Goal: Navigation & Orientation: Find specific page/section

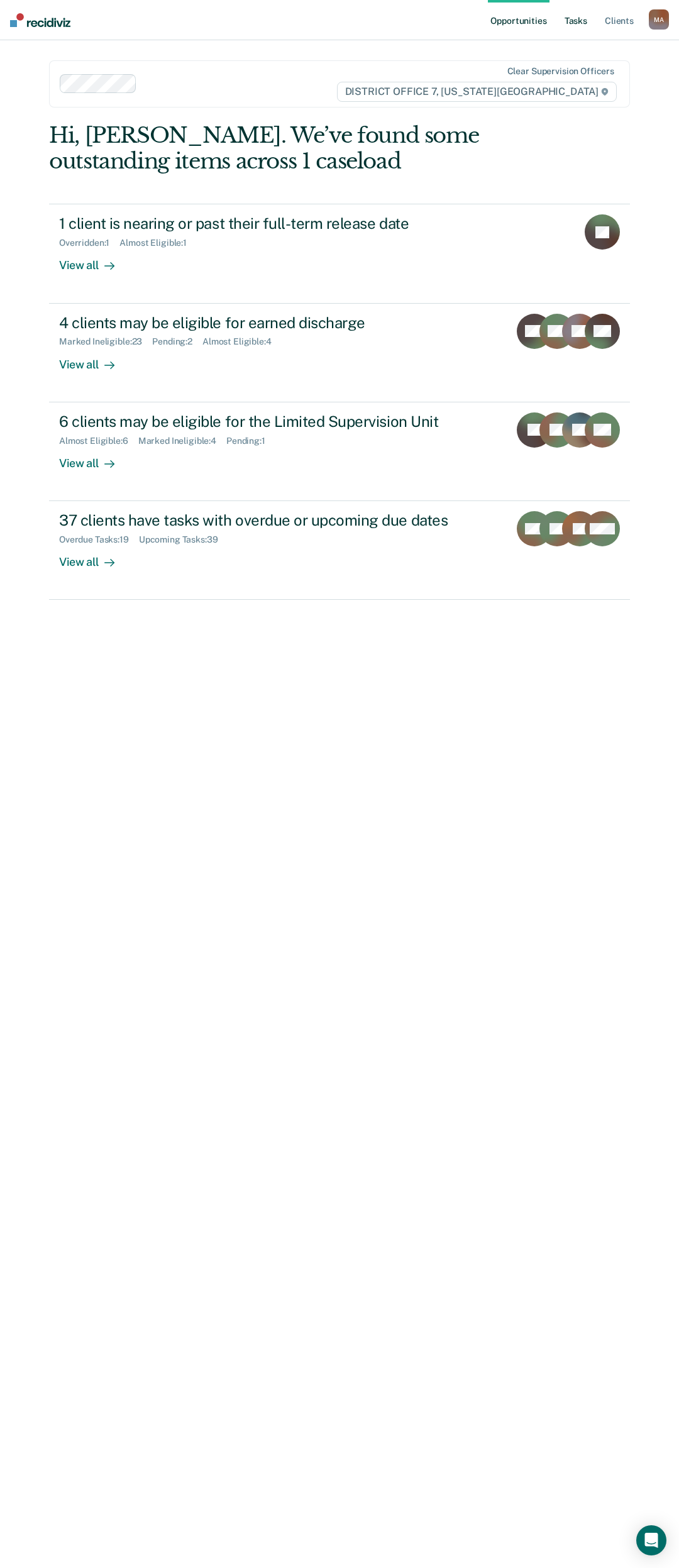
click at [585, 31] on link "Tasks" at bounding box center [575, 20] width 28 height 41
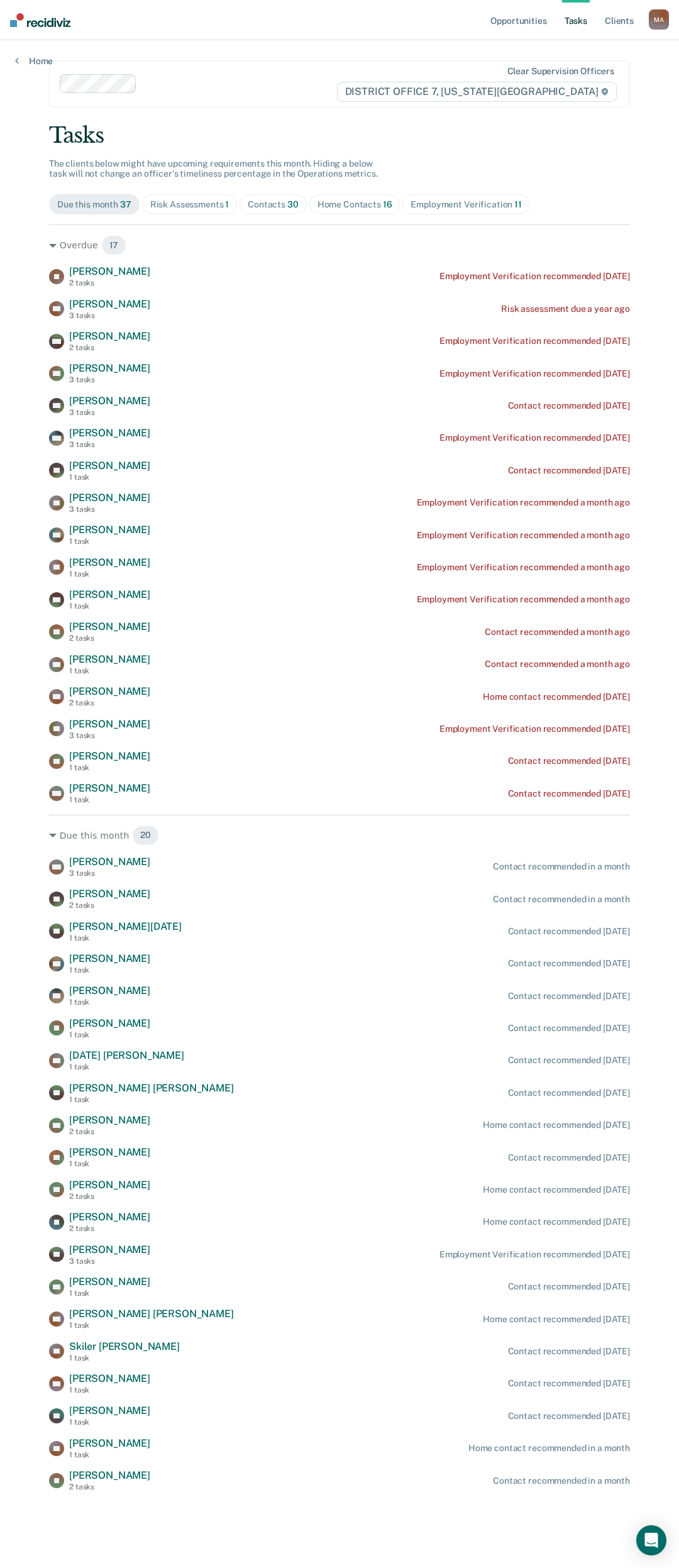
click at [194, 209] on div "Risk Assessments 1" at bounding box center [190, 204] width 79 height 11
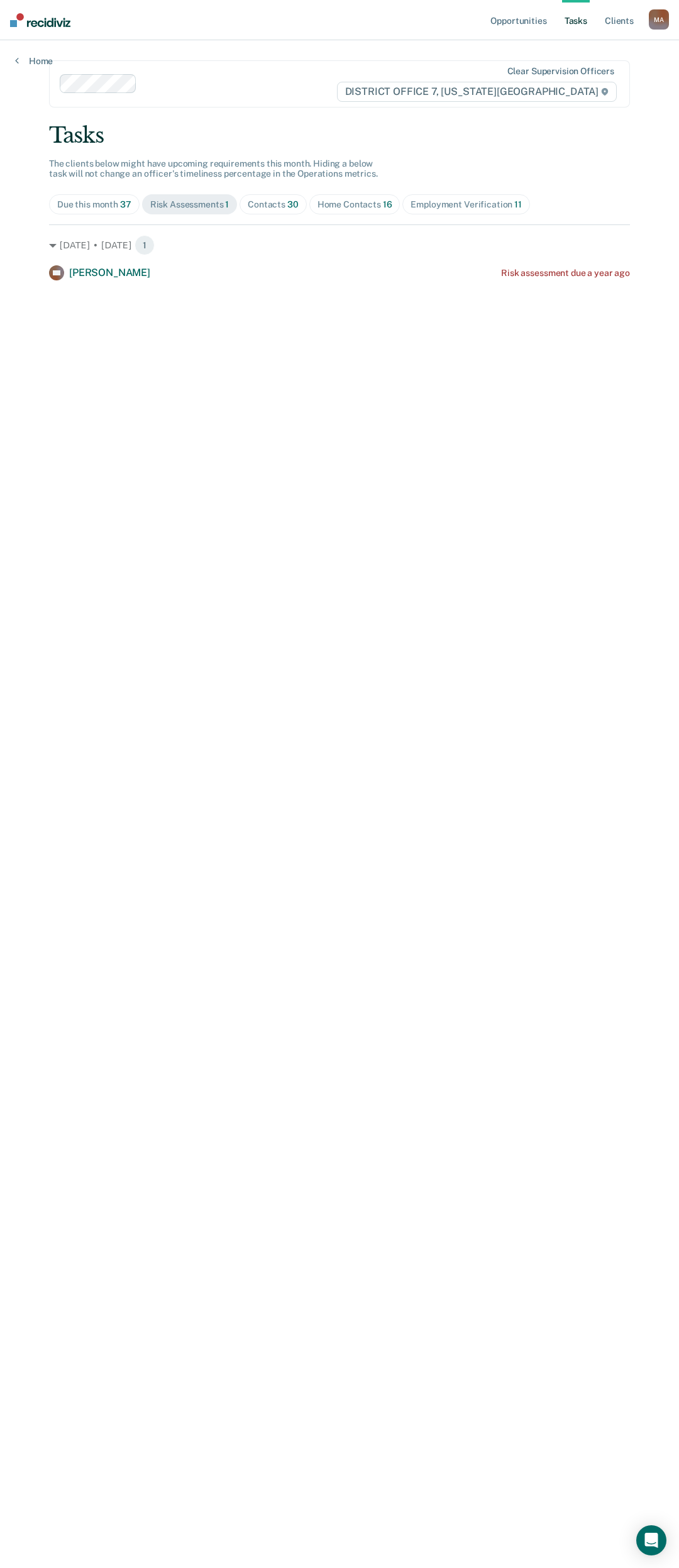
click at [264, 205] on div "Contacts 30" at bounding box center [273, 204] width 51 height 11
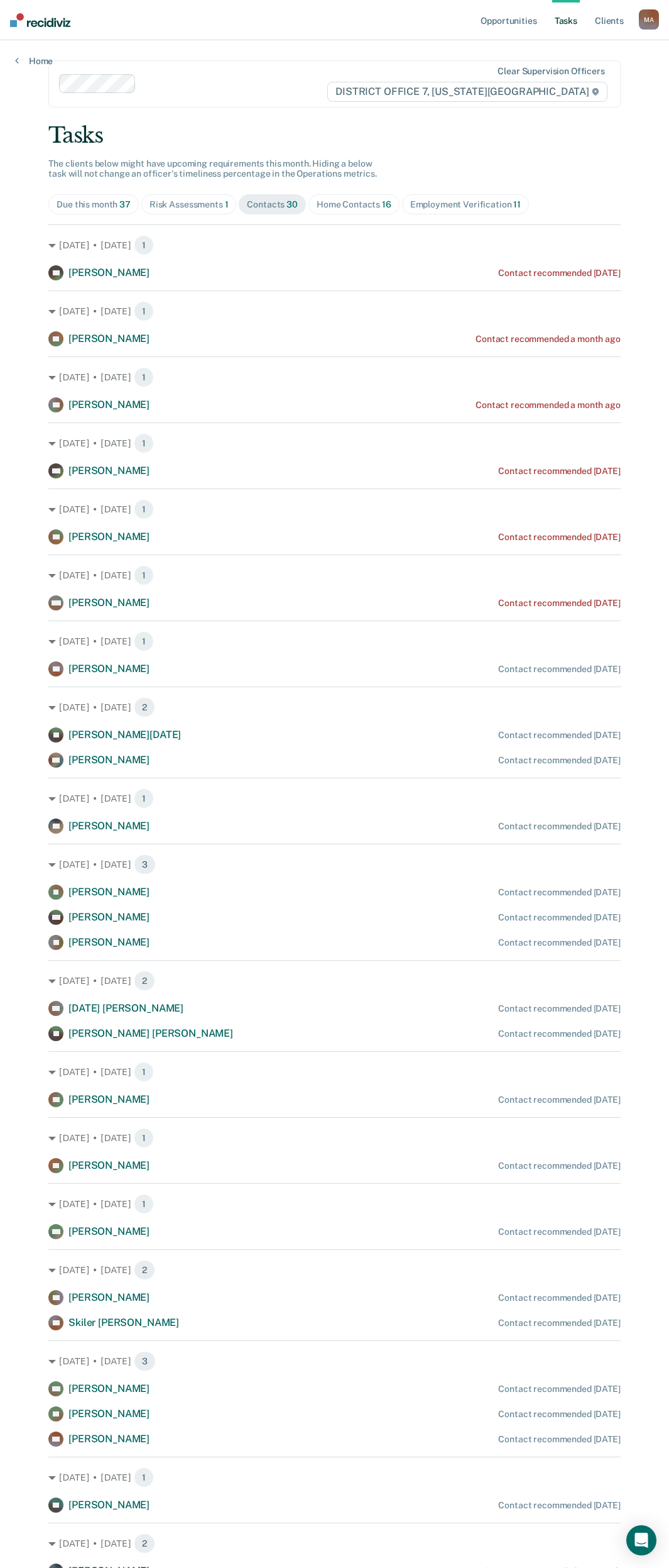
click at [347, 201] on div "Home Contacts 16" at bounding box center [354, 204] width 75 height 11
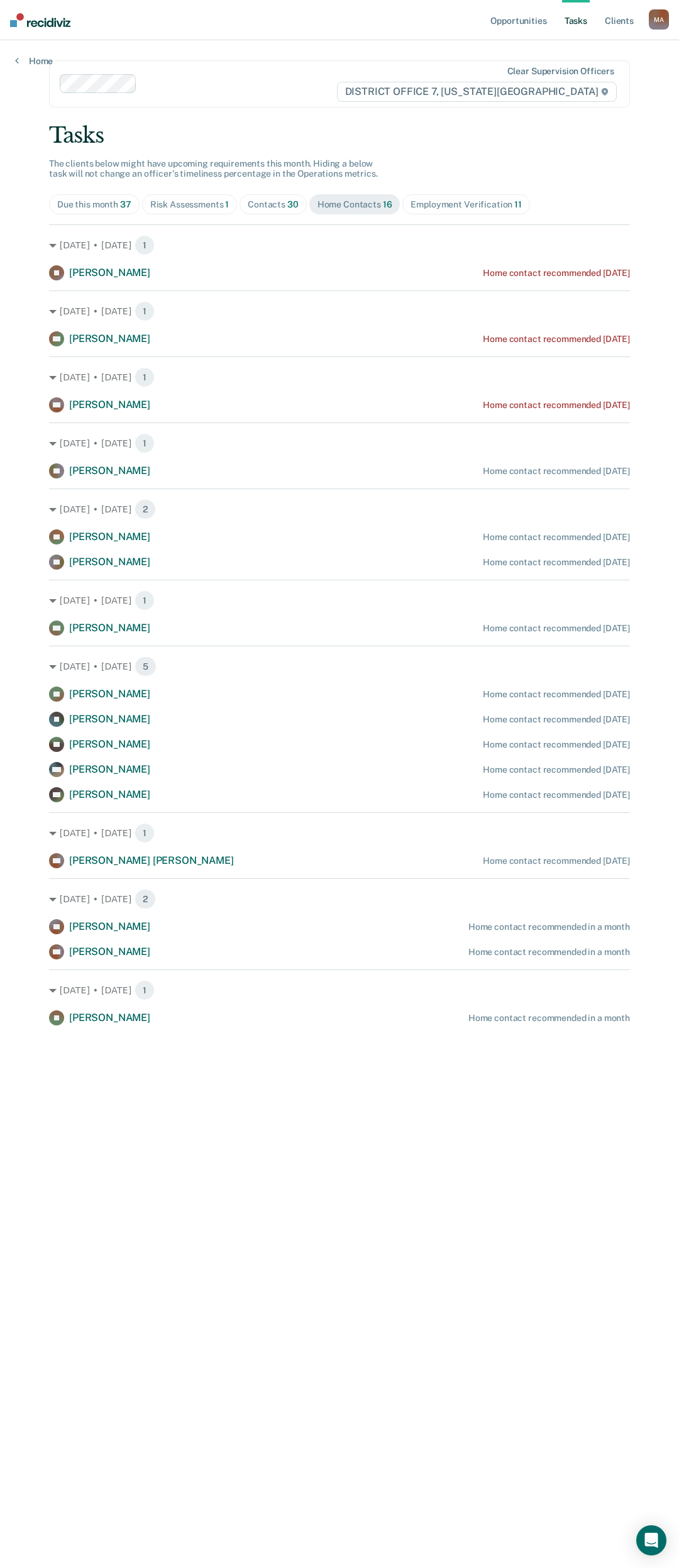
click at [283, 198] on span "Contacts 30" at bounding box center [273, 204] width 68 height 20
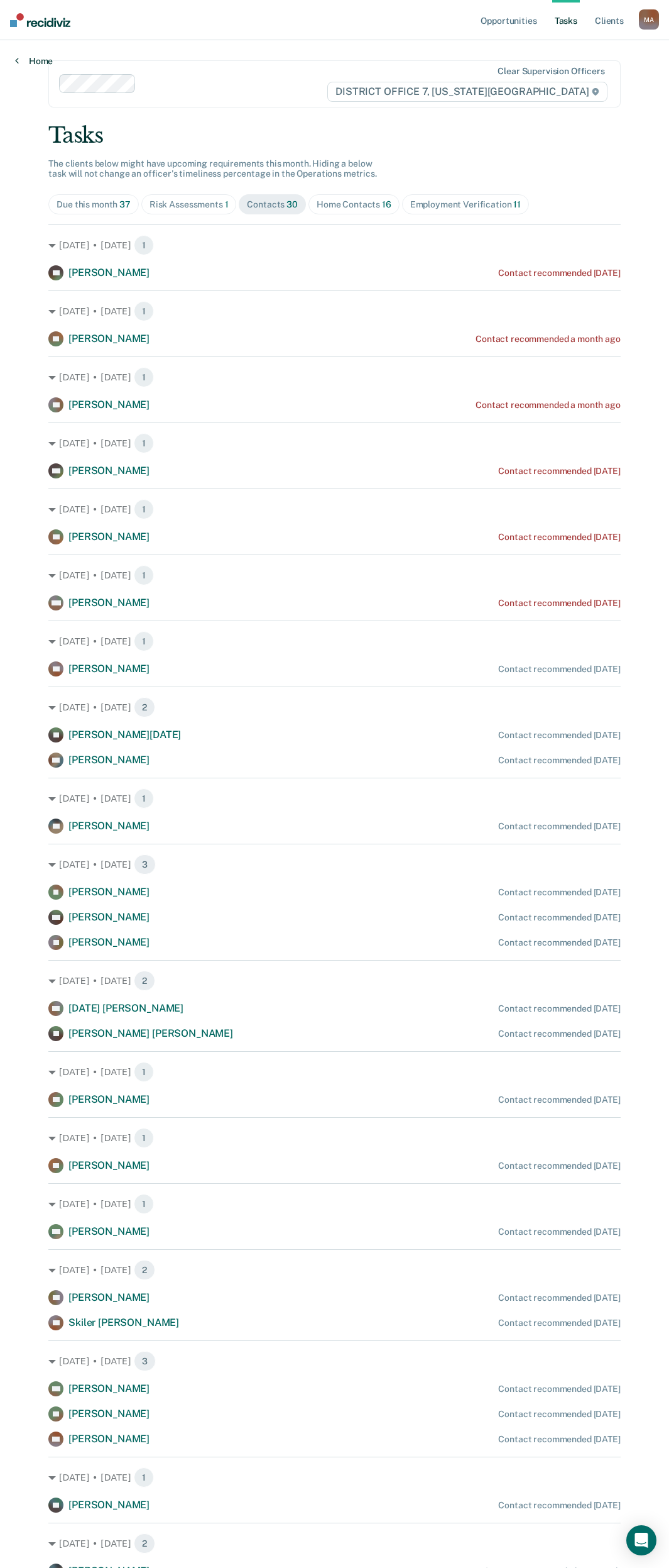
click at [37, 61] on link "Home" at bounding box center [34, 60] width 38 height 12
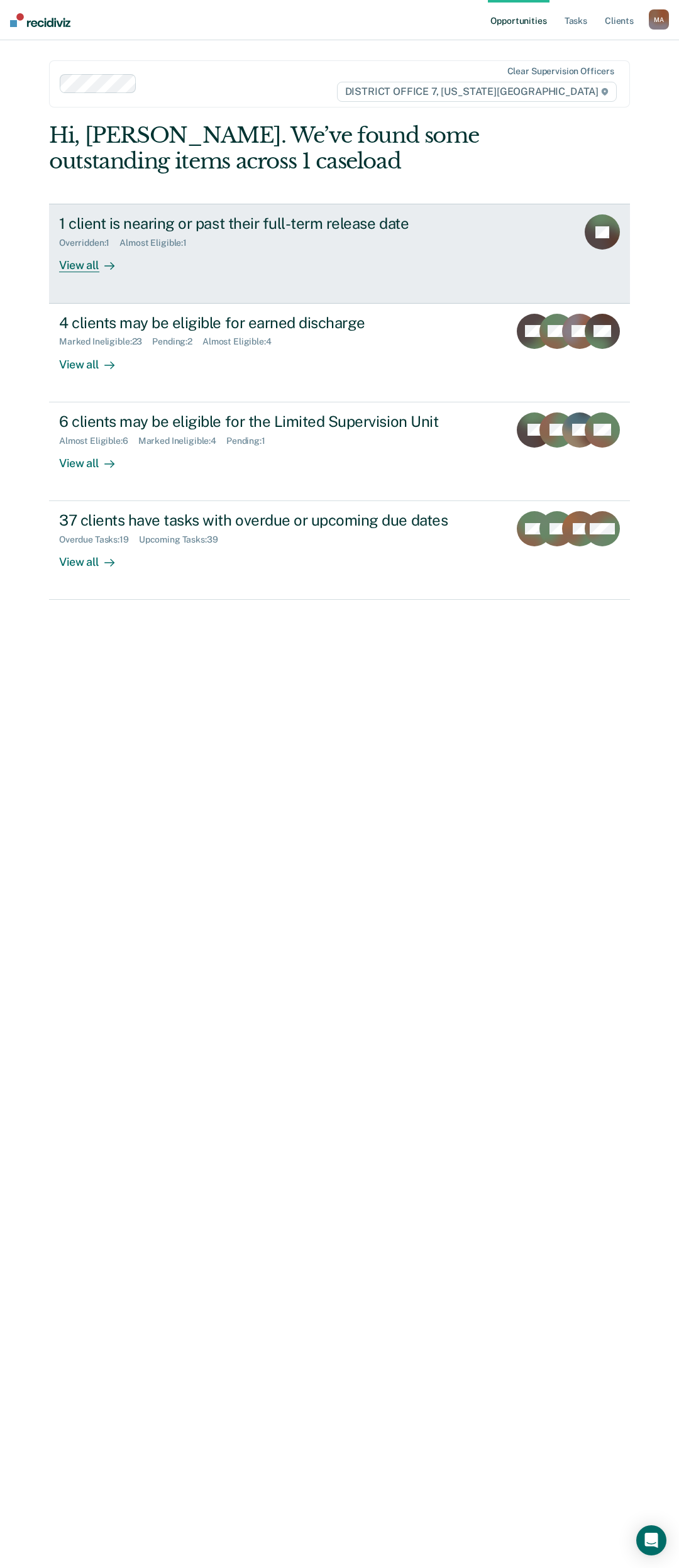
click at [85, 268] on div "View all" at bounding box center [95, 260] width 70 height 24
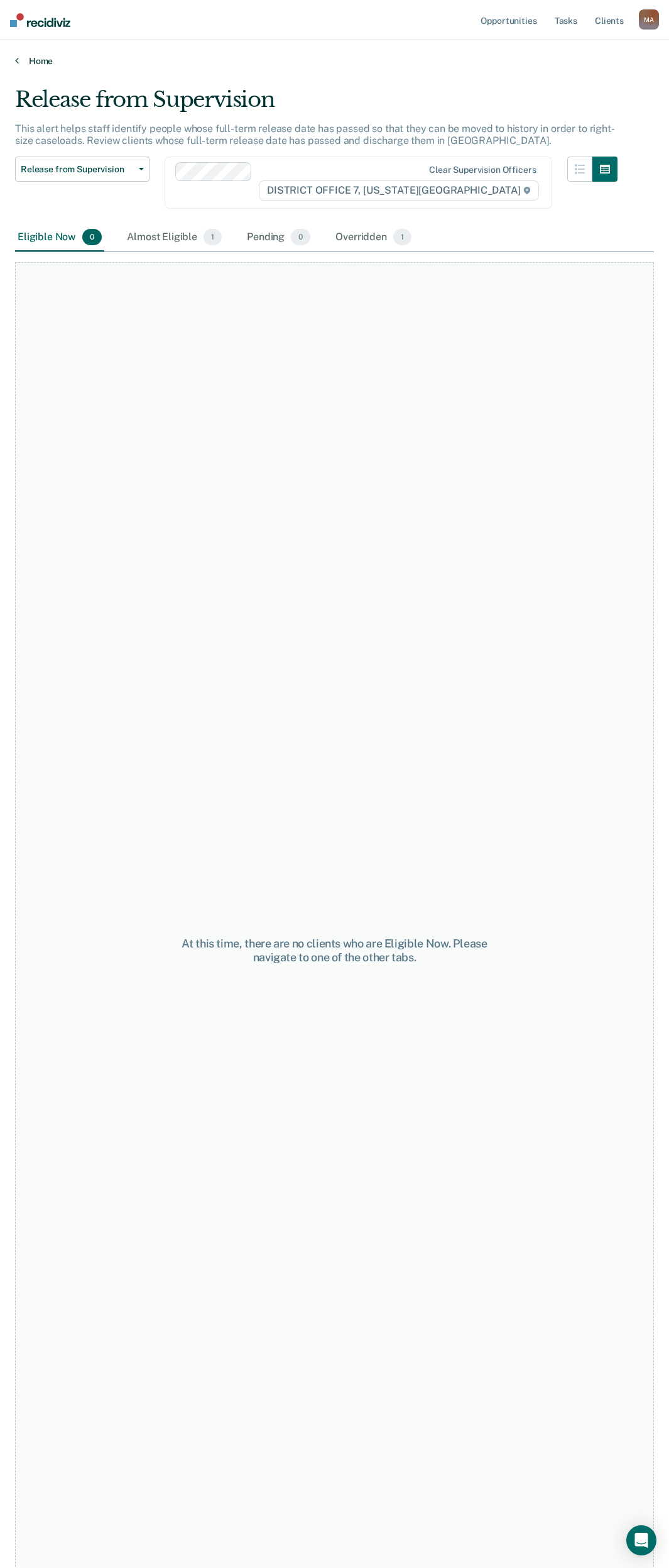
click at [36, 63] on link "Home" at bounding box center [335, 60] width 639 height 12
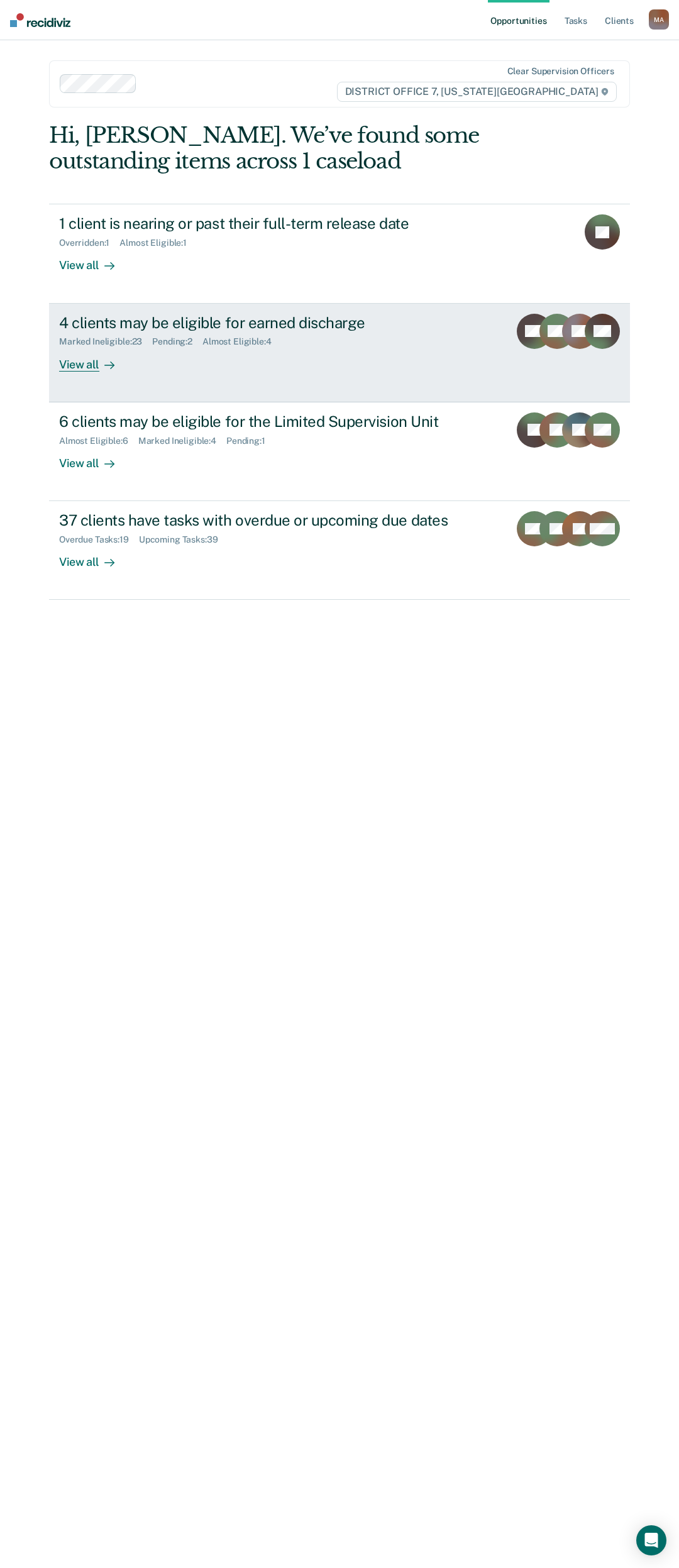
click at [99, 374] on link "4 clients may be eligible for earned discharge Marked Ineligible : 23 Pending :…" at bounding box center [339, 353] width 581 height 99
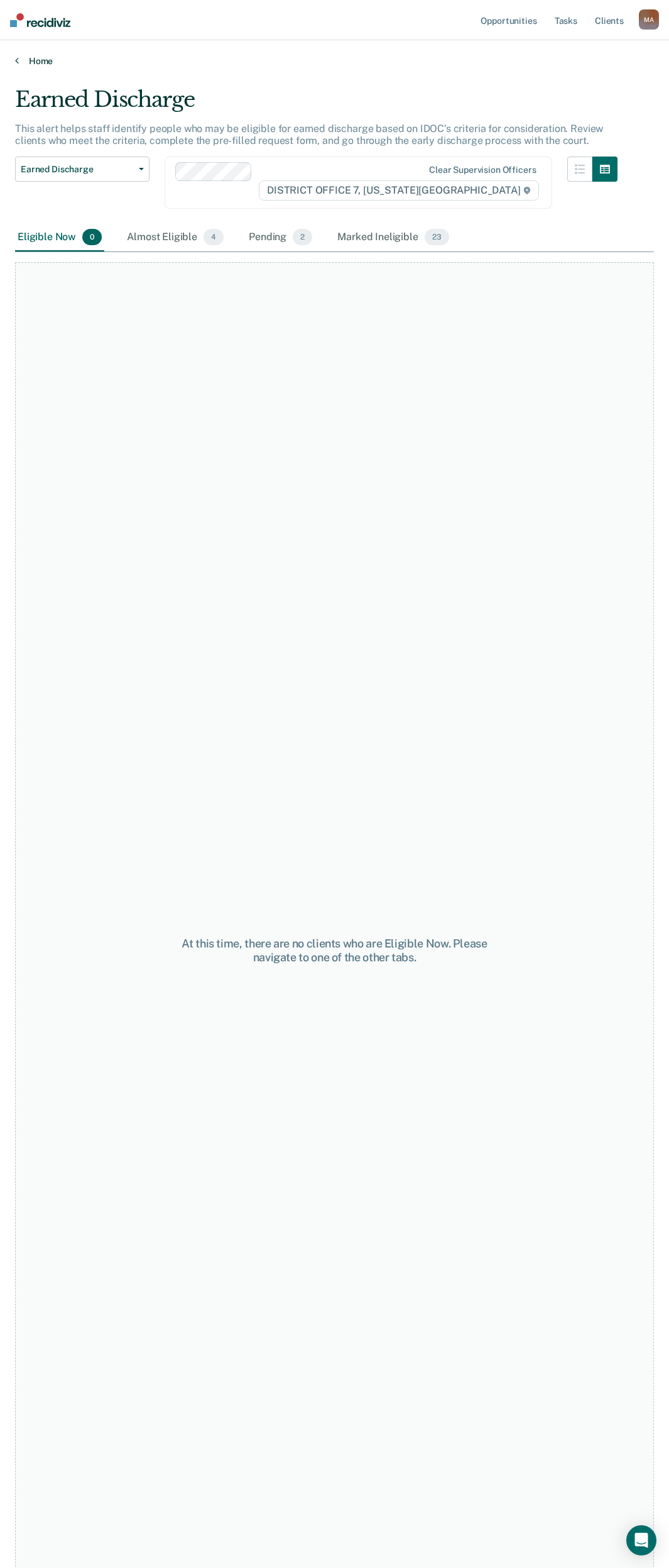
click at [33, 55] on link "Home" at bounding box center [335, 60] width 639 height 12
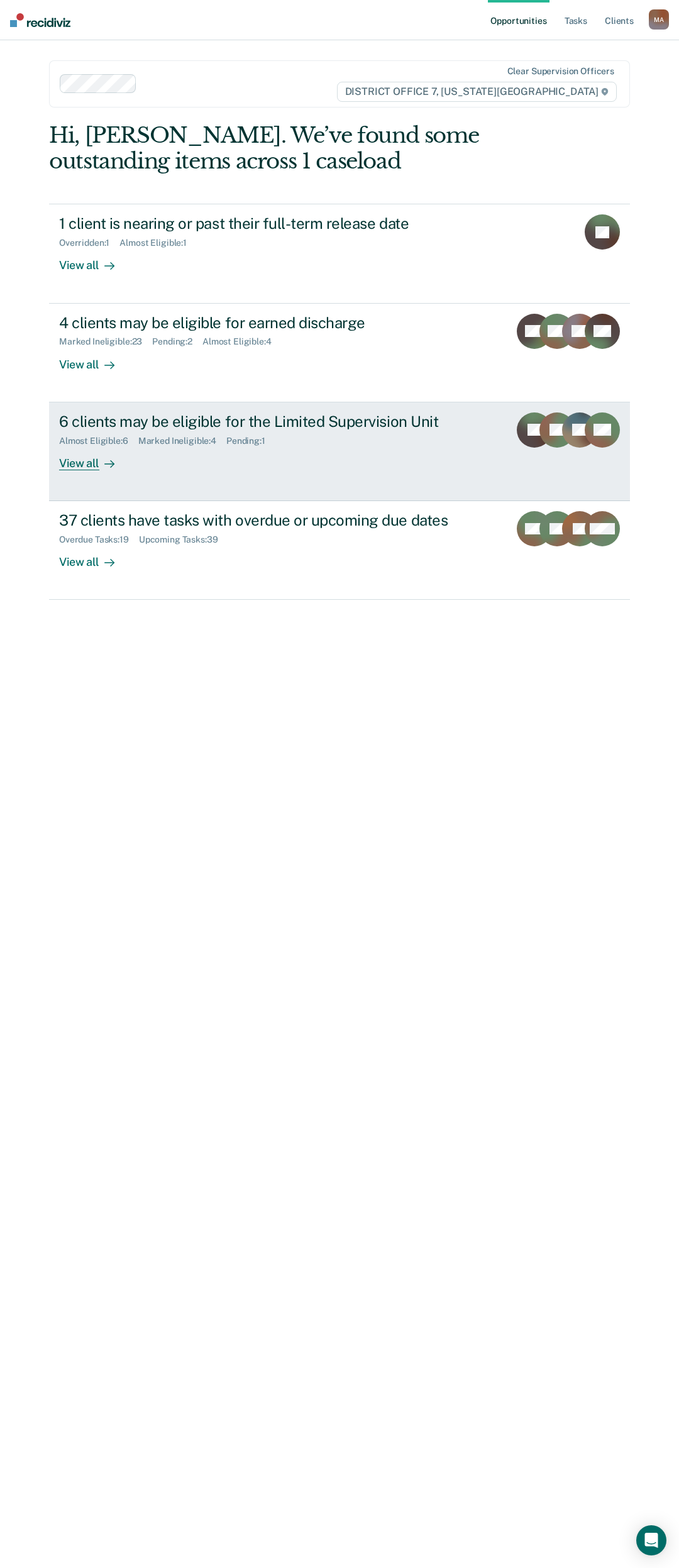
click at [104, 467] on icon at bounding box center [109, 463] width 10 height 10
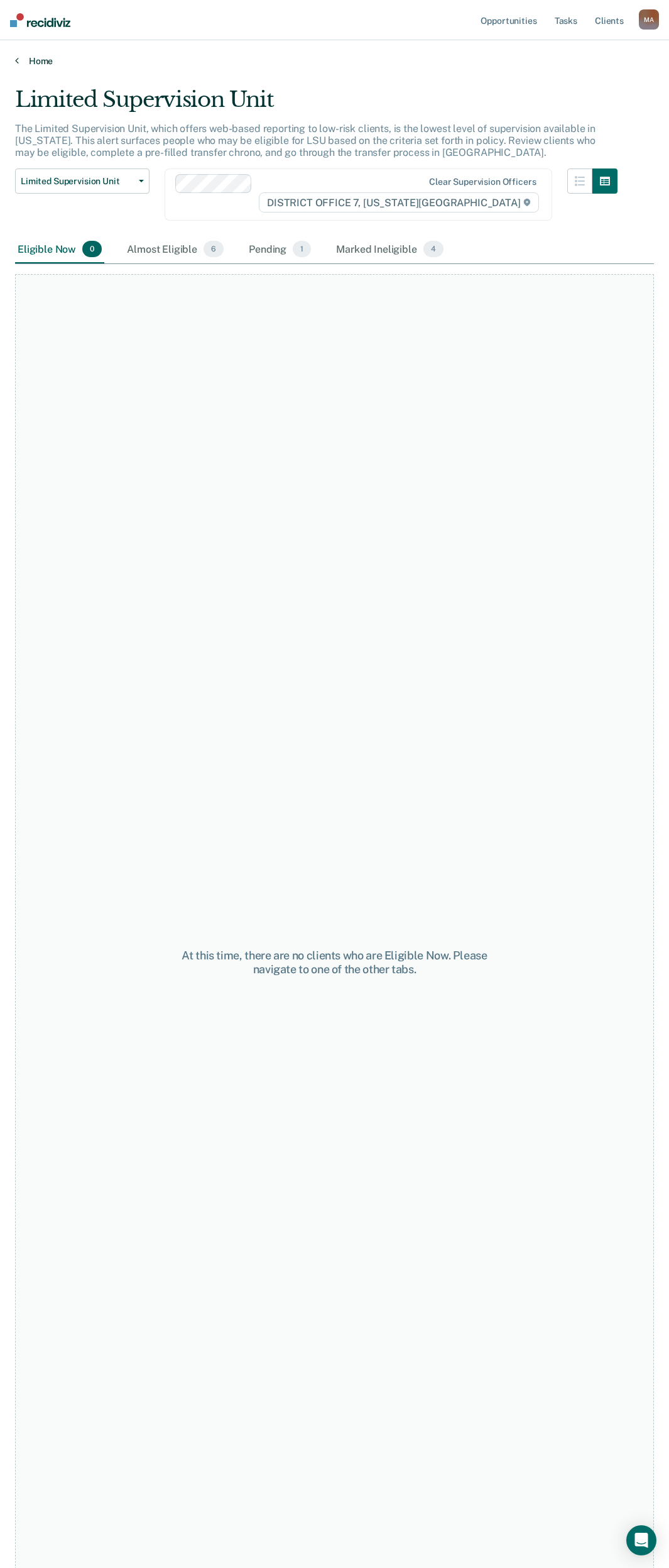
click at [41, 59] on link "Home" at bounding box center [335, 60] width 639 height 12
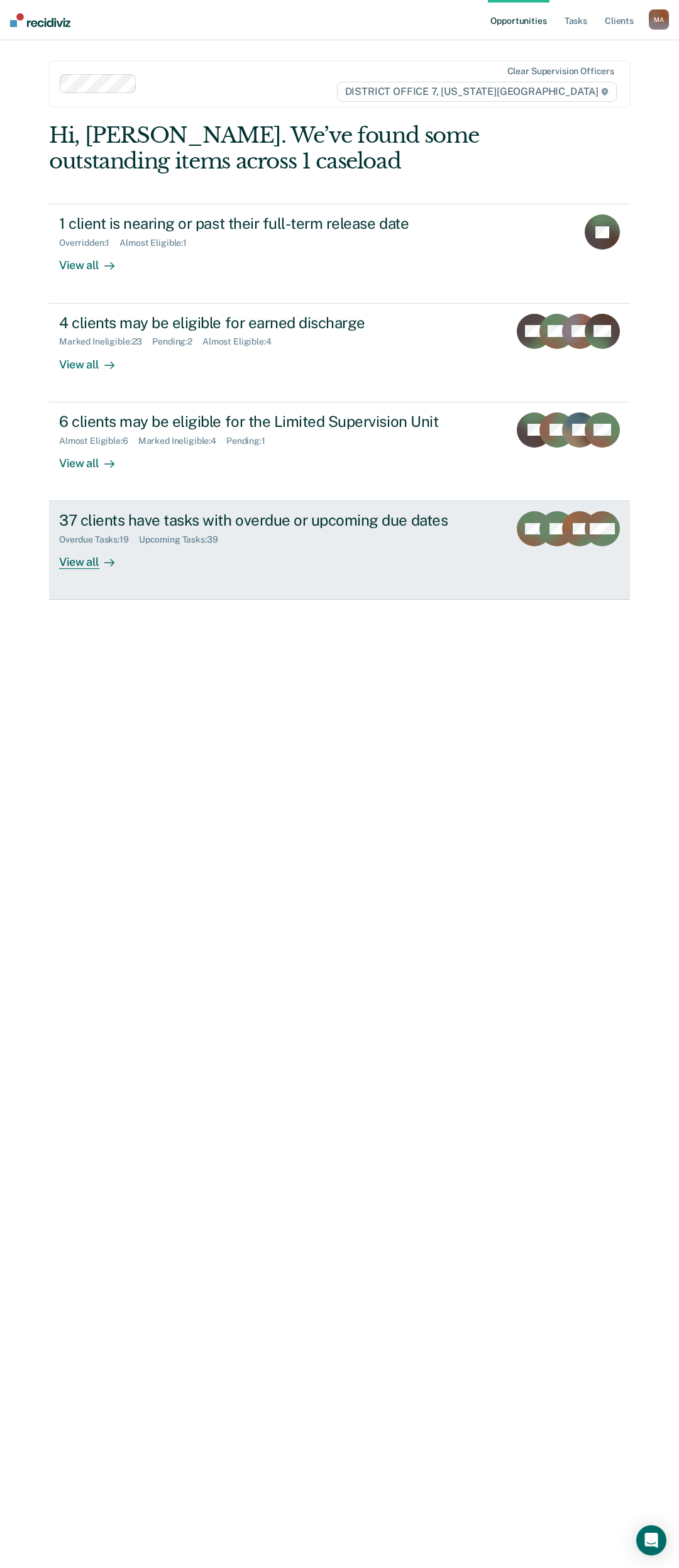
click at [93, 563] on div "View all" at bounding box center [95, 557] width 70 height 24
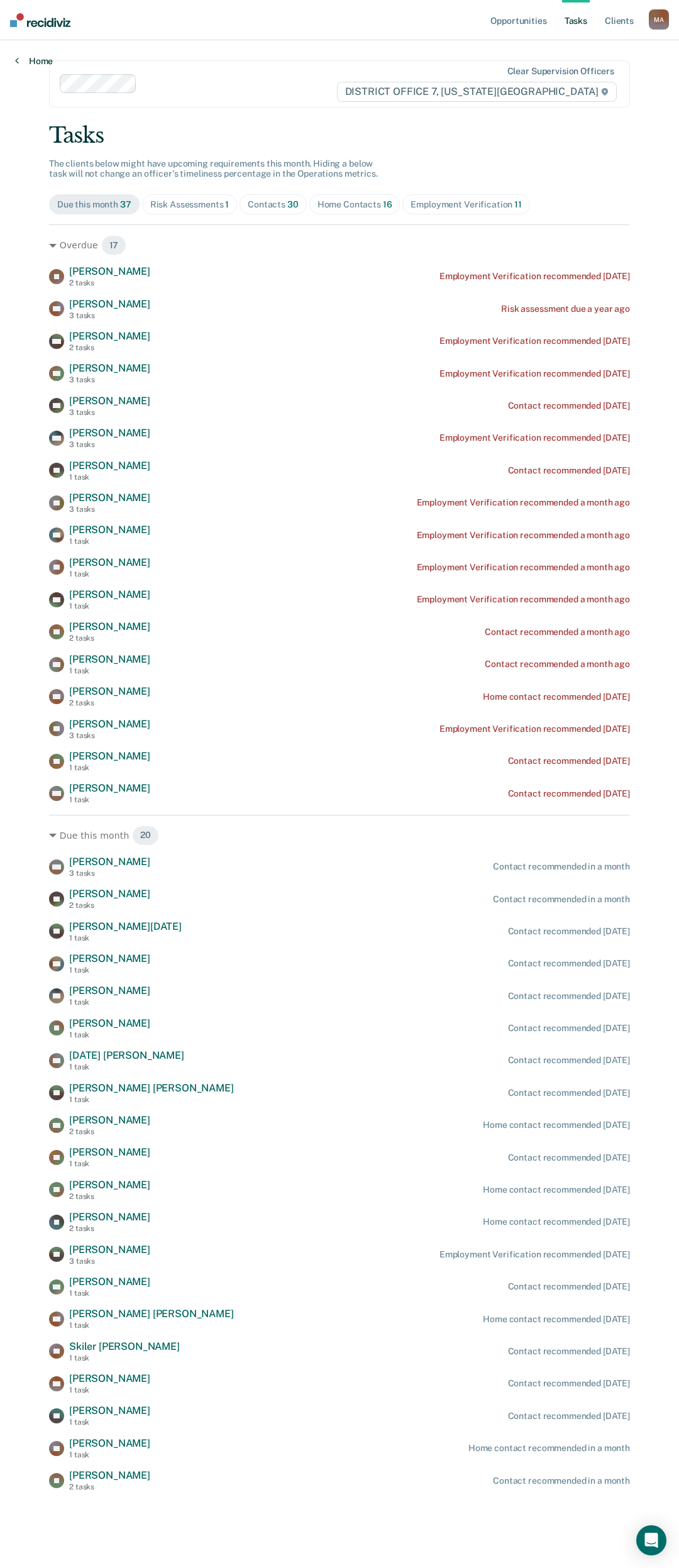
click at [36, 59] on link "Home" at bounding box center [34, 60] width 38 height 12
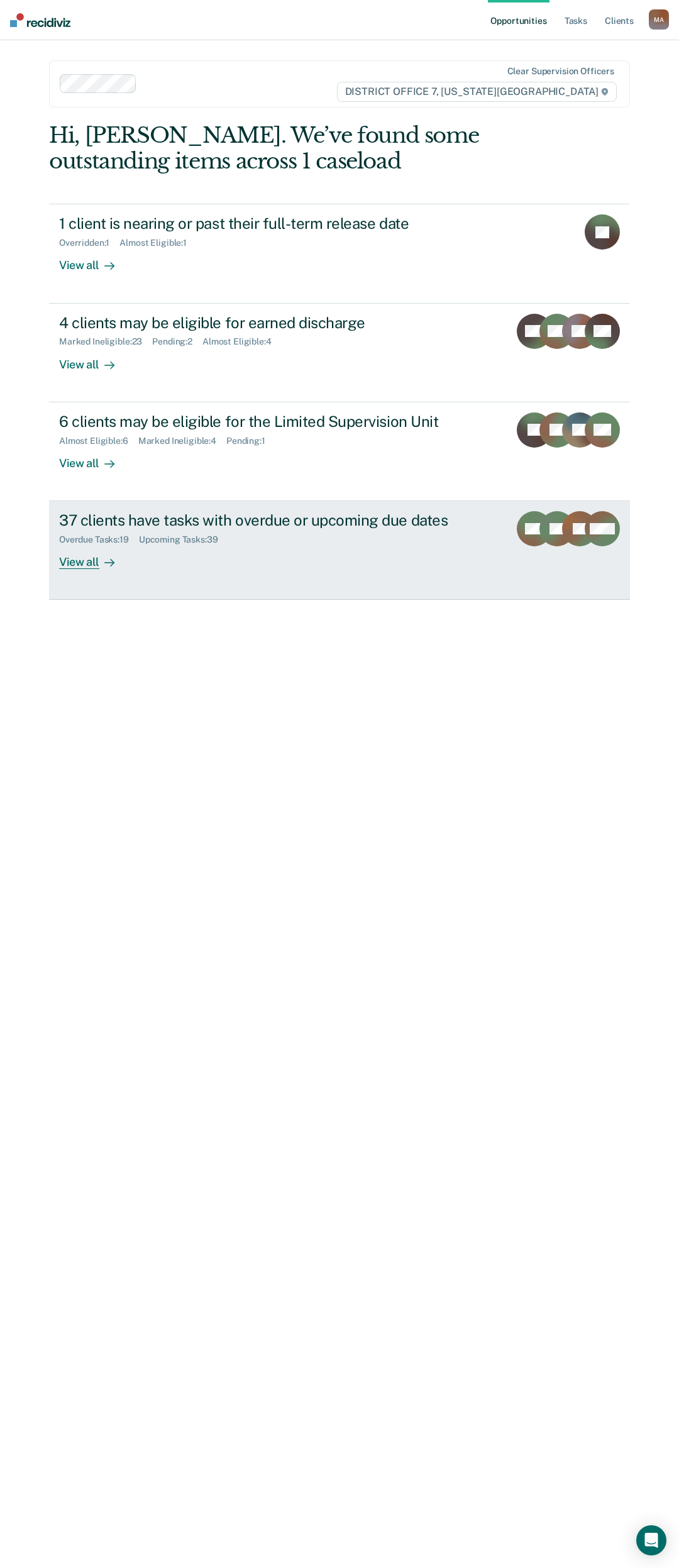
click at [61, 558] on div "View all" at bounding box center [95, 557] width 70 height 24
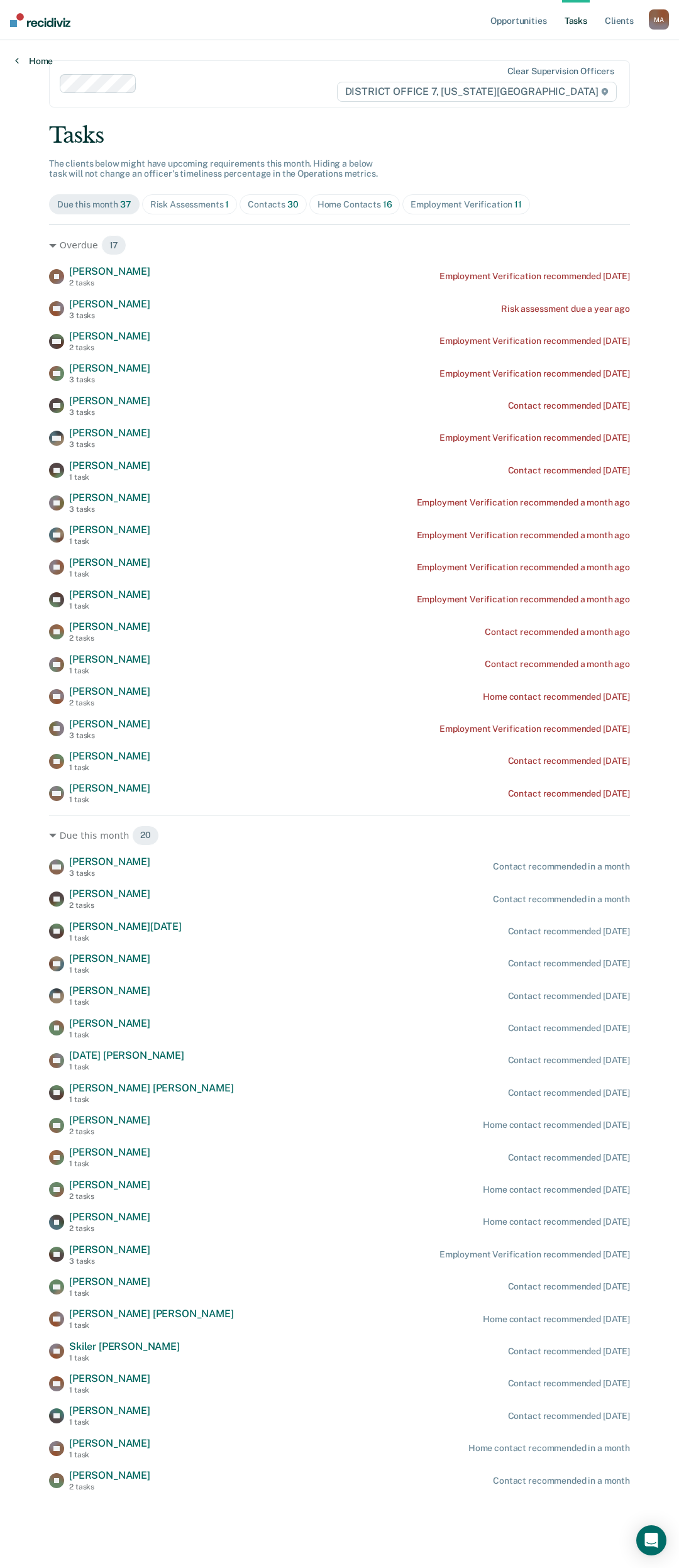
click at [34, 66] on link "Home" at bounding box center [34, 60] width 38 height 12
